Goal: Task Accomplishment & Management: Use online tool/utility

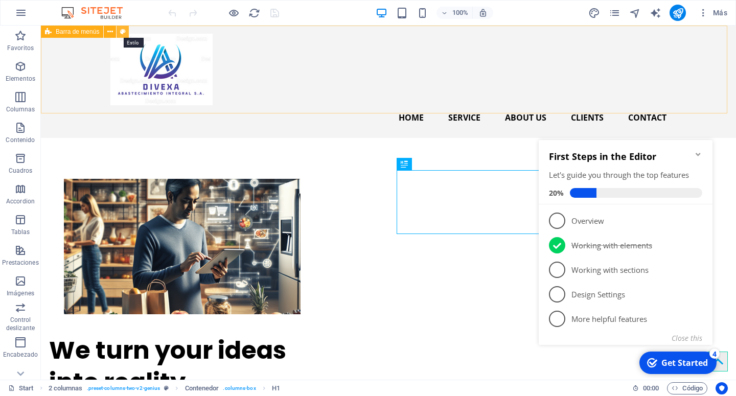
click at [126, 31] on button at bounding box center [123, 32] width 12 height 12
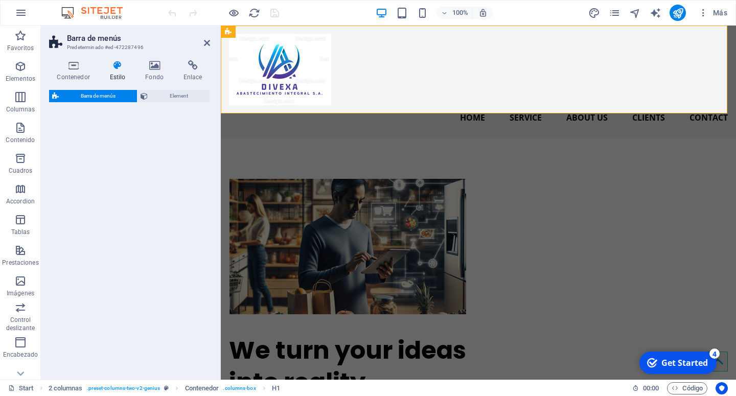
select select "rem"
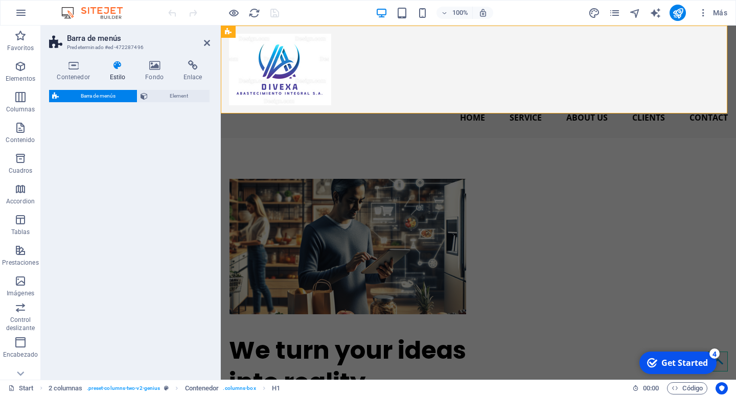
select select "rem"
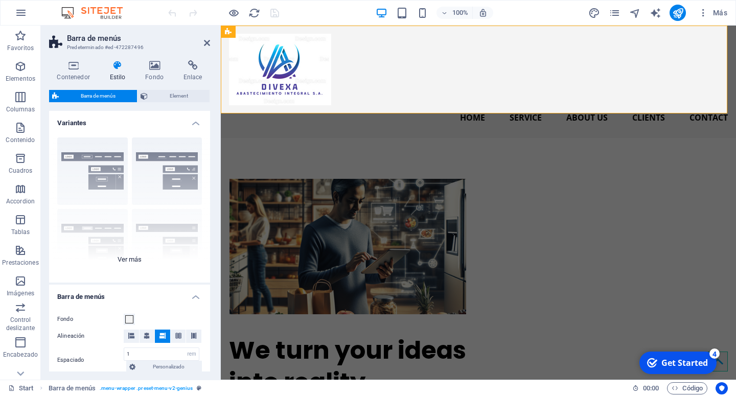
click at [131, 263] on div "Borde Centrado Predeterminado Fijo Loki Desencadenador Ancho XXL" at bounding box center [129, 205] width 161 height 153
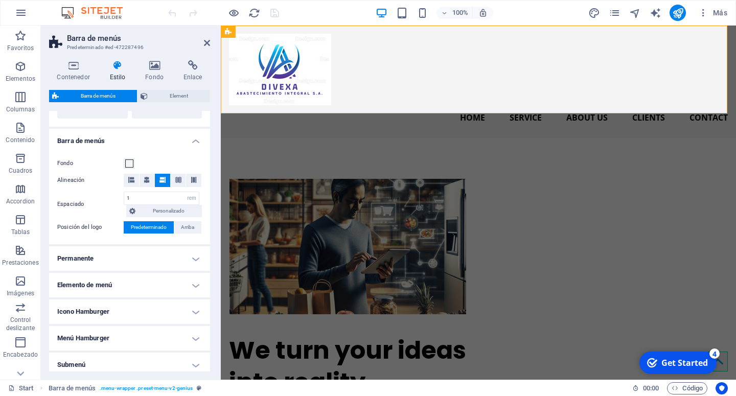
scroll to position [117, 0]
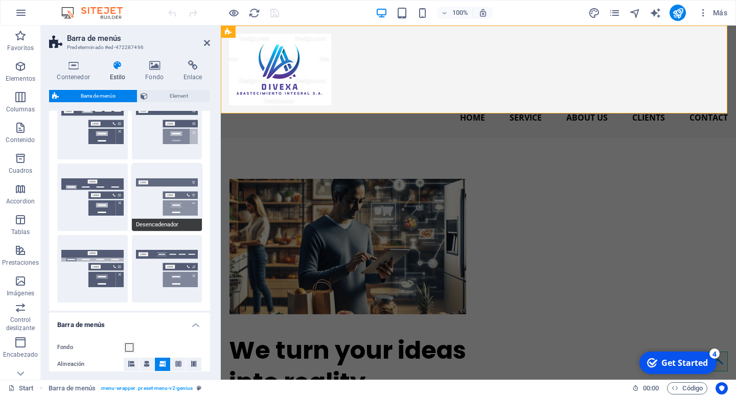
click at [144, 204] on button "Desencadenador" at bounding box center [167, 197] width 71 height 67
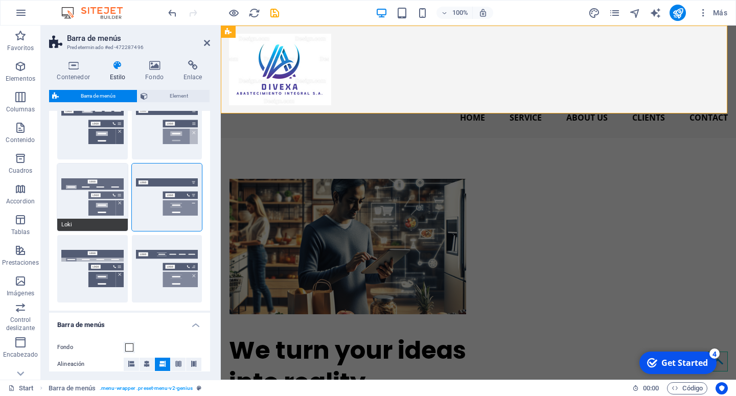
click at [97, 192] on button "Loki" at bounding box center [92, 197] width 71 height 67
type input "0"
select select "DISABLED_OPTION_VALUE"
type input "2"
type input "1"
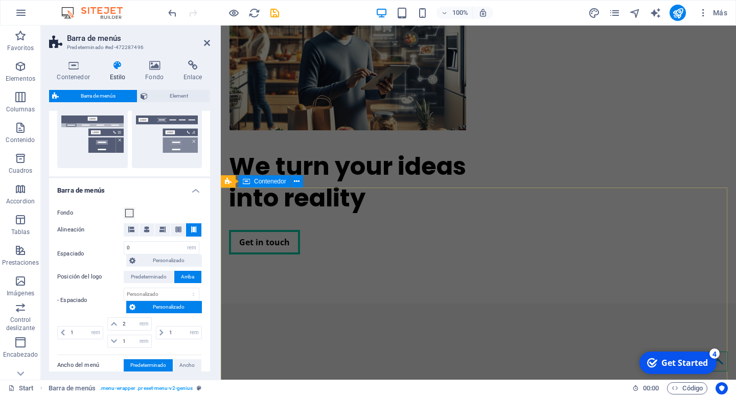
scroll to position [469, 0]
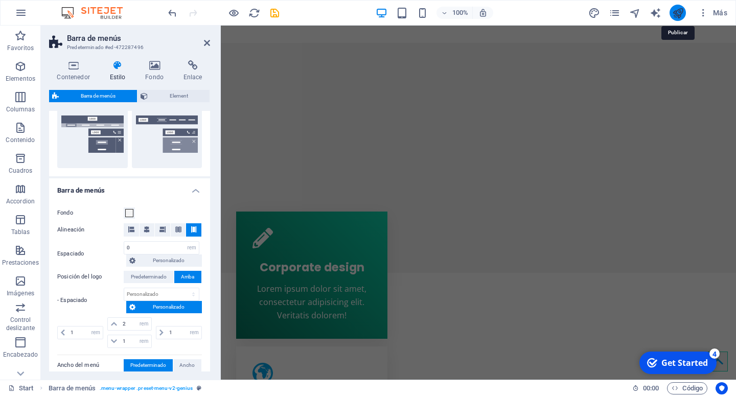
click at [683, 12] on icon "publish" at bounding box center [678, 13] width 12 height 12
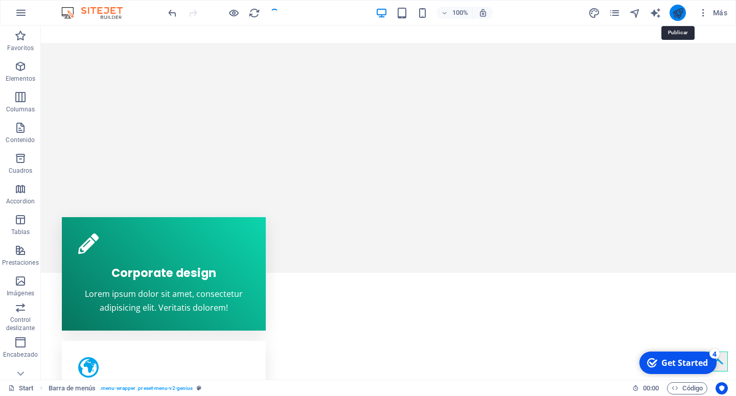
scroll to position [0, 0]
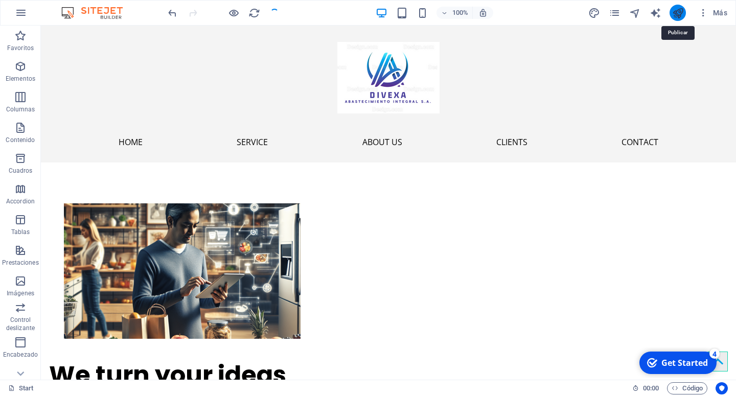
click at [674, 15] on icon "publish" at bounding box center [678, 13] width 12 height 12
